Goal: Check status: Check status

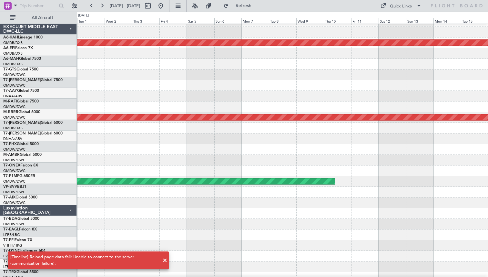
scroll to position [178, 0]
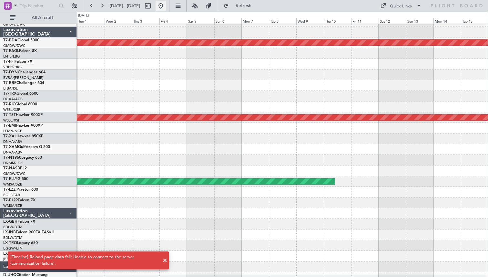
click at [166, 6] on button at bounding box center [161, 6] width 10 height 10
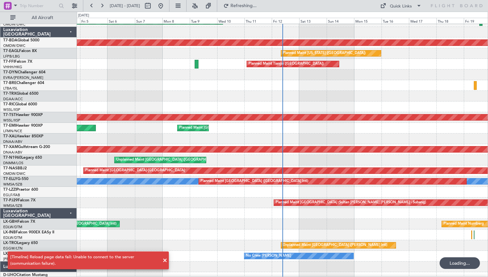
click at [167, 261] on span at bounding box center [165, 260] width 8 height 8
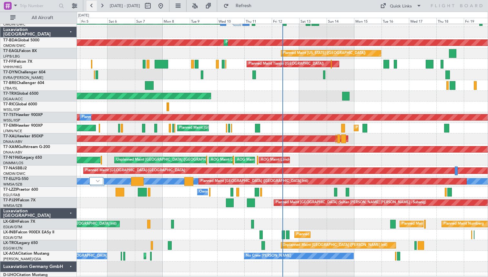
click at [93, 7] on button at bounding box center [92, 6] width 10 height 10
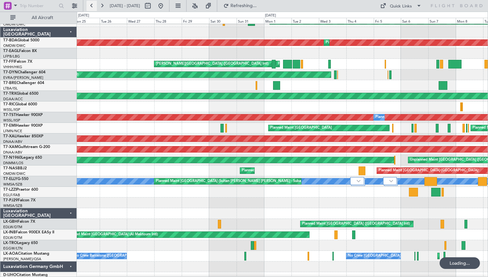
click at [93, 7] on button at bounding box center [92, 6] width 10 height 10
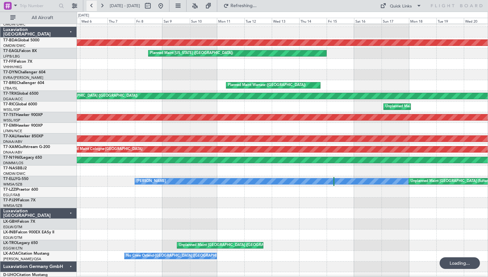
click at [93, 7] on button at bounding box center [92, 6] width 10 height 10
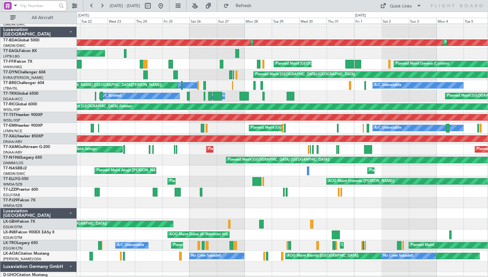
click at [29, 5] on input "text" at bounding box center [38, 6] width 37 height 10
click at [13, 6] on span at bounding box center [16, 5] width 8 height 8
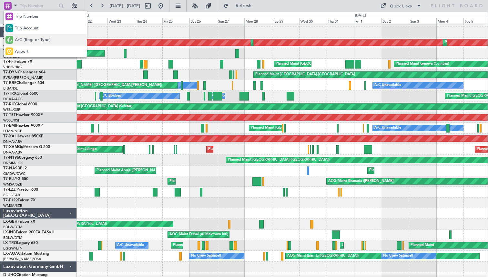
click at [24, 37] on span "A/C (Reg. or Type)" at bounding box center [33, 40] width 36 height 6
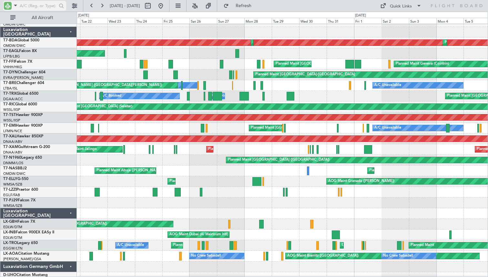
click at [46, 5] on input "text" at bounding box center [38, 6] width 37 height 10
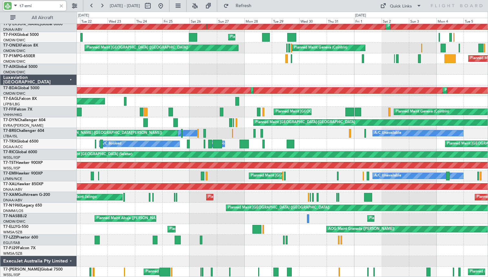
scroll to position [0, 0]
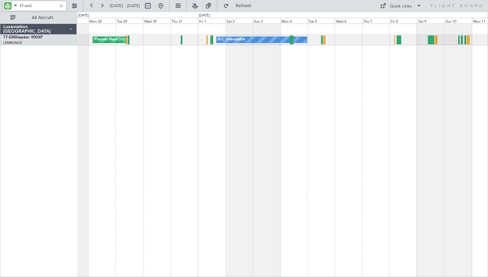
click at [100, 101] on div "A/C Unavailable Planned Maint [GEOGRAPHIC_DATA]" at bounding box center [282, 150] width 411 height 253
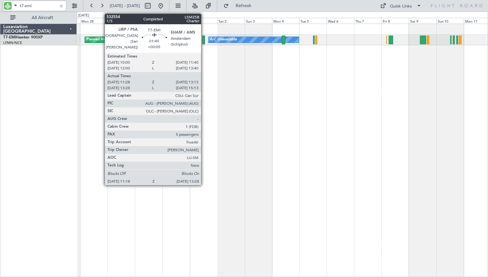
type input "t7-emi"
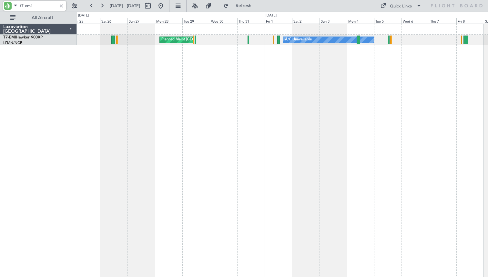
click at [280, 77] on div "A/C Unavailable Planned Maint [GEOGRAPHIC_DATA]" at bounding box center [282, 150] width 411 height 253
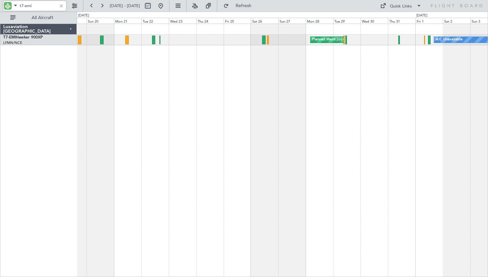
click at [274, 88] on div "A/C Unavailable Planned Maint [GEOGRAPHIC_DATA] Planned Maint [PERSON_NAME]" at bounding box center [282, 150] width 411 height 253
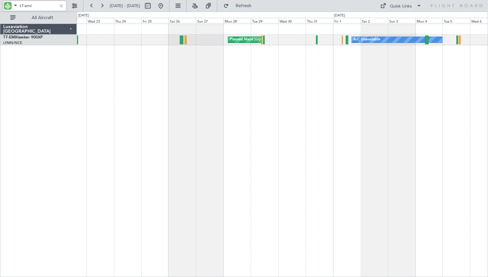
click at [210, 108] on div "A/C Unavailable Planned Maint [GEOGRAPHIC_DATA]" at bounding box center [282, 150] width 411 height 253
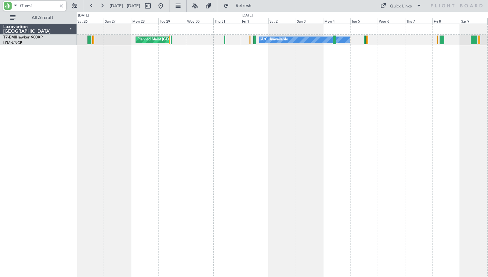
click at [303, 78] on div "A/C Unavailable Planned Maint [GEOGRAPHIC_DATA]" at bounding box center [282, 150] width 411 height 253
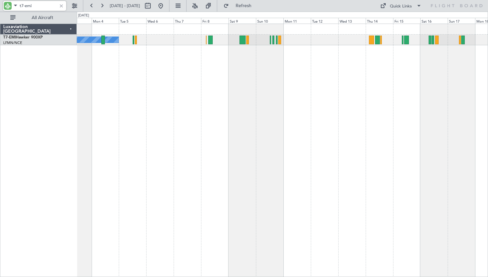
click at [286, 88] on div "A/C Unavailable" at bounding box center [282, 150] width 411 height 253
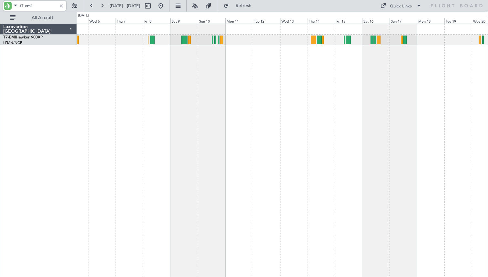
click at [317, 93] on div "Planned Maint [PERSON_NAME] A/C Unavailable" at bounding box center [282, 150] width 411 height 253
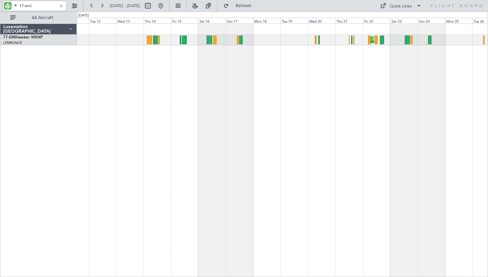
click at [357, 71] on div "Planned Maint [PERSON_NAME]" at bounding box center [282, 150] width 411 height 253
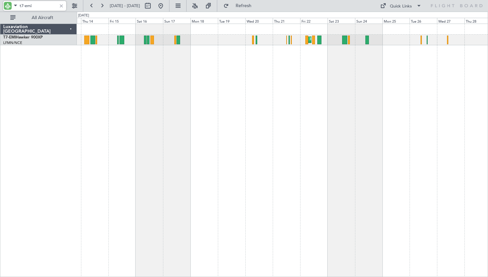
click at [209, 81] on div "Planned Maint [PERSON_NAME] Planned Maint [GEOGRAPHIC_DATA]" at bounding box center [282, 150] width 411 height 253
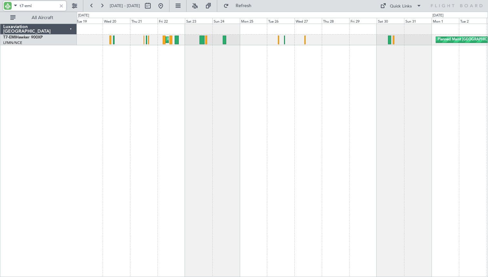
click at [294, 120] on div "Planned Maint [GEOGRAPHIC_DATA] Planned Maint [PERSON_NAME]" at bounding box center [282, 150] width 411 height 253
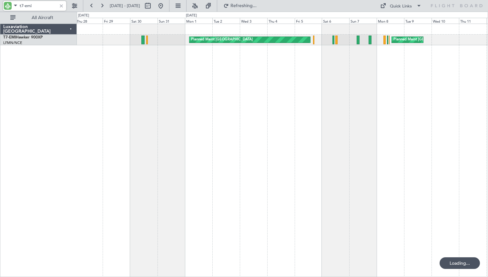
click at [197, 78] on div "Planned Maint [GEOGRAPHIC_DATA] Planned Maint [GEOGRAPHIC_DATA]" at bounding box center [282, 150] width 411 height 253
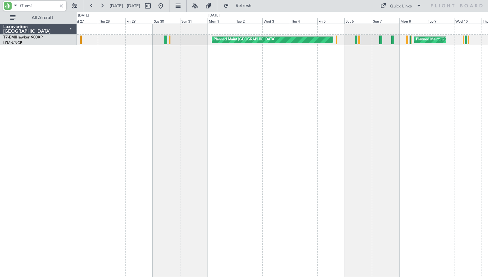
click at [172, 39] on div "Planned Maint [GEOGRAPHIC_DATA] Planned Maint [GEOGRAPHIC_DATA]" at bounding box center [282, 150] width 411 height 253
